Goal: Navigation & Orientation: Understand site structure

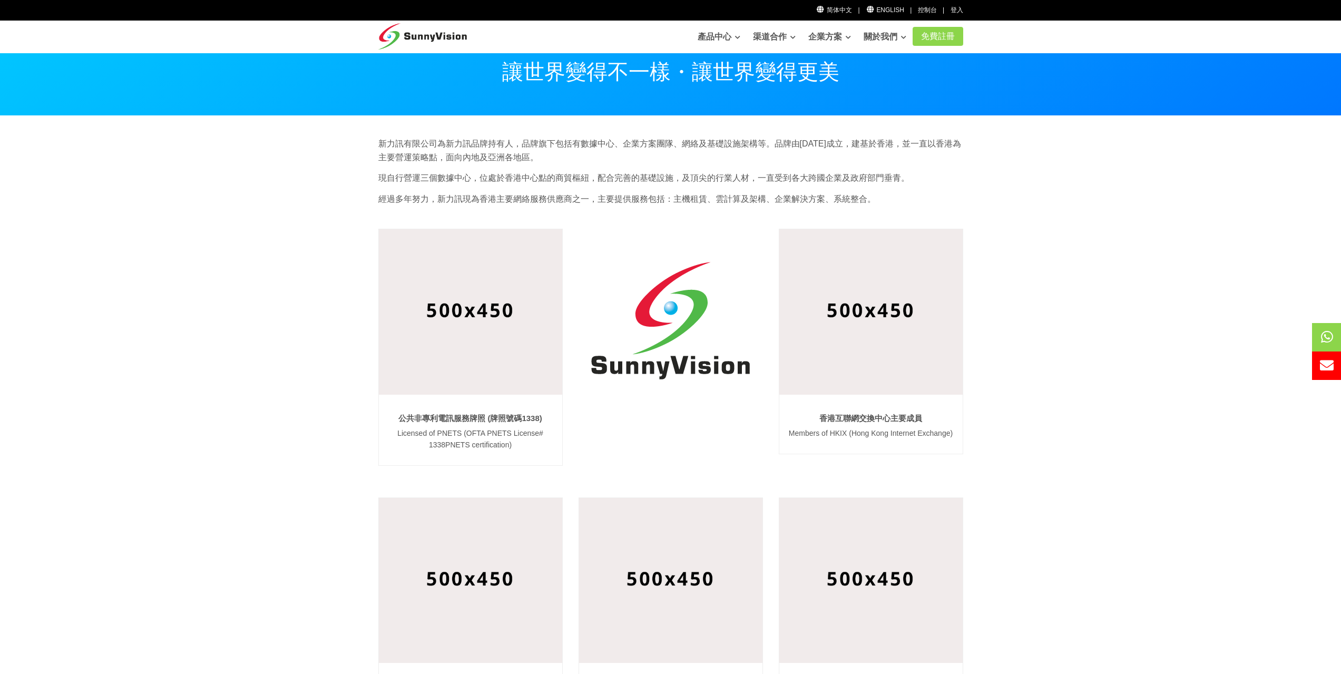
click at [930, 287] on img at bounding box center [870, 311] width 183 height 165
click at [896, 334] on img at bounding box center [870, 311] width 183 height 165
click at [1008, 331] on section "新力訊有限公司為新力訊品牌持有人，品牌旗下包括有數據中心、企業方案團隊、網絡及基礎設施架構等。品牌由1997年成立，建基於香港，並一直以香港為主要營運策略點，…" at bounding box center [670, 591] width 1341 height 951
click at [1041, 344] on section "新力訊有限公司為新力訊品牌持有人，品牌旗下包括有數據中心、企業方案團隊、網絡及基礎設施架構等。品牌由1997年成立，建基於香港，並一直以香港為主要營運策略點，…" at bounding box center [670, 591] width 1341 height 951
drag, startPoint x: 1037, startPoint y: 339, endPoint x: 1056, endPoint y: 330, distance: 21.0
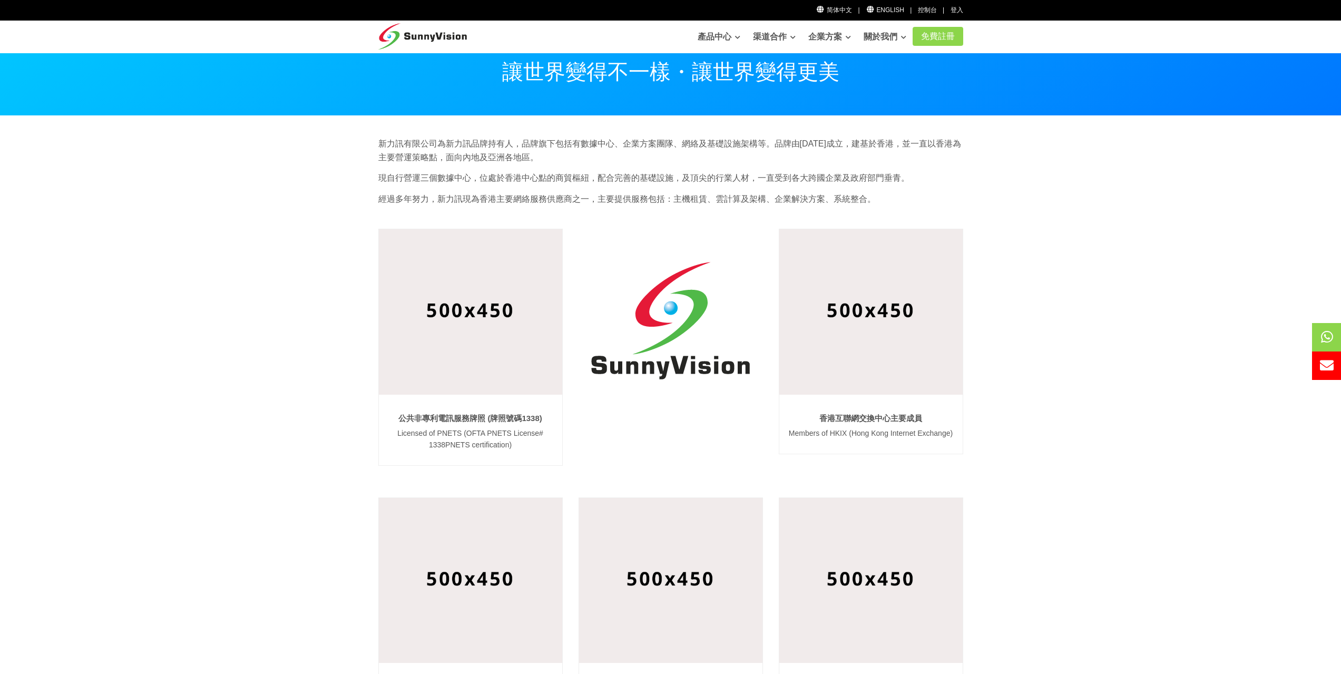
click at [1047, 334] on section "新力訊有限公司為新力訊品牌持有人，品牌旗下包括有數據中心、企業方案團隊、網絡及基礎設施架構等。品牌由1997年成立，建基於香港，並一直以香港為主要營運策略點，…" at bounding box center [670, 591] width 1341 height 951
click at [1041, 343] on section "新力訊有限公司為新力訊品牌持有人，品牌旗下包括有數據中心、企業方案團隊、網絡及基礎設施架構等。品牌由1997年成立，建基於香港，並一直以香港為主要營運策略點，…" at bounding box center [670, 591] width 1341 height 951
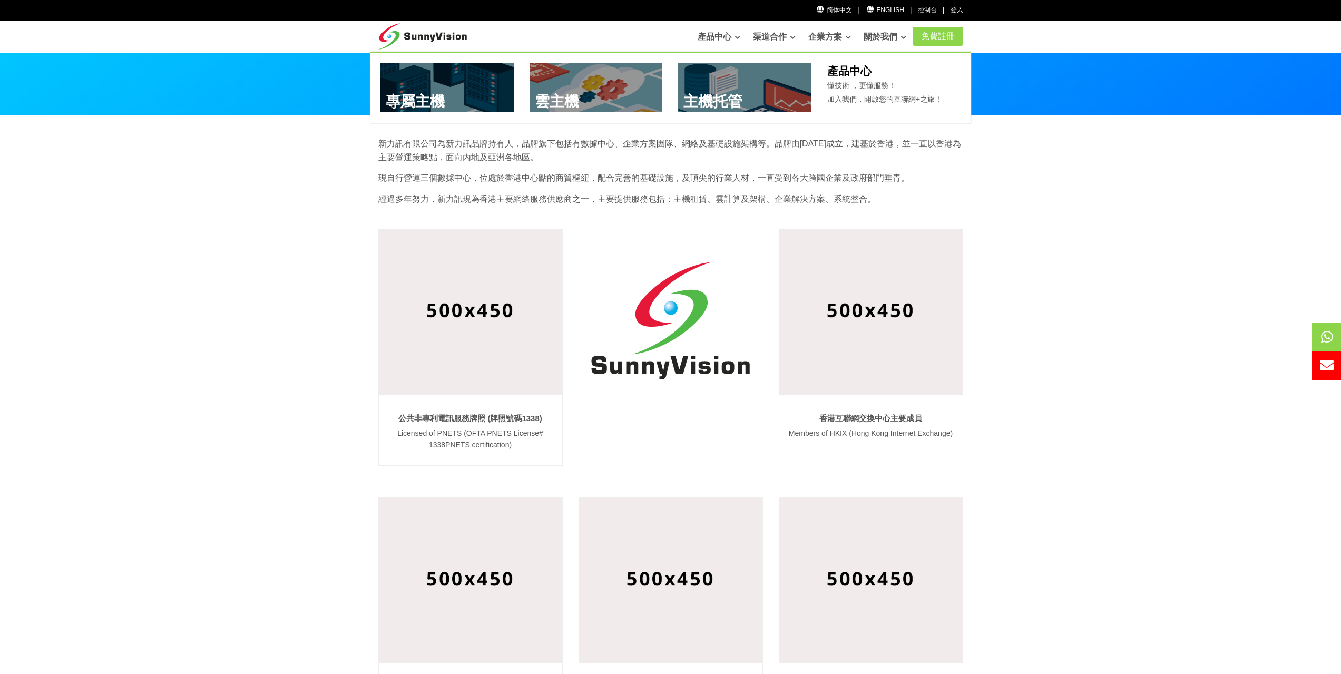
click at [397, 35] on img at bounding box center [422, 34] width 89 height 26
